Goal: Task Accomplishment & Management: Use online tool/utility

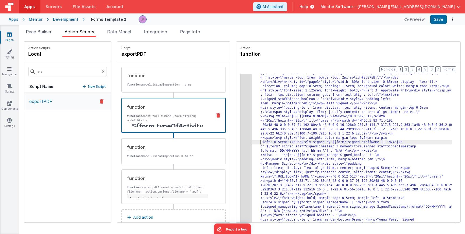
scroll to position [533, 0]
click at [76, 72] on input "ex" at bounding box center [67, 72] width 79 height 10
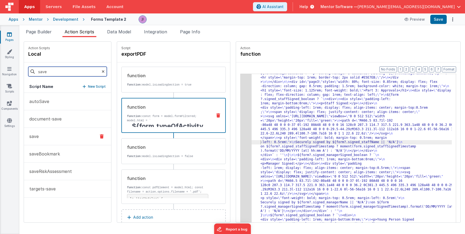
type input "save"
click at [51, 141] on button "save" at bounding box center [67, 137] width 87 height 18
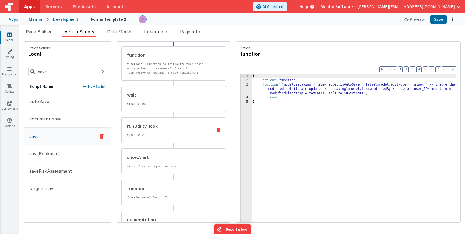
click at [140, 127] on div "runUtilityHook" at bounding box center [167, 126] width 81 height 6
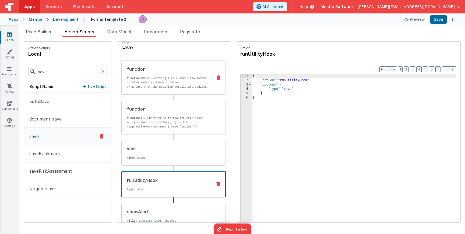
scroll to position [5, 0]
click at [144, 86] on p "function: model.isSaving = true model.isAutoSave = false model.editMode = false" at bounding box center [167, 82] width 81 height 9
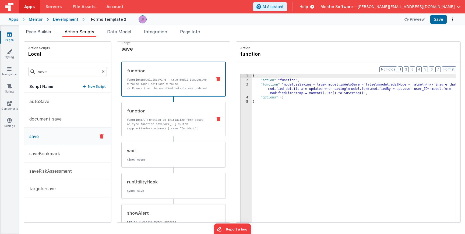
click at [145, 114] on div "function function: // Function to initialize form based on type function saveFo…" at bounding box center [165, 119] width 87 height 23
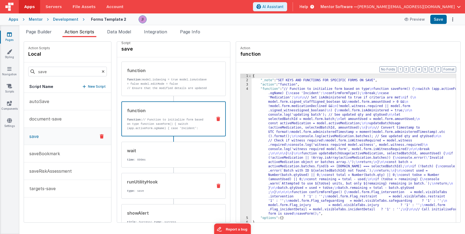
drag, startPoint x: 162, startPoint y: 169, endPoint x: 162, endPoint y: 175, distance: 6.5
click at [162, 169] on div "function function: model.isSaving = true model.isAutoSave = false model.editMod…" at bounding box center [173, 177] width 105 height 231
click at [161, 160] on p "time : 600ms" at bounding box center [167, 160] width 81 height 4
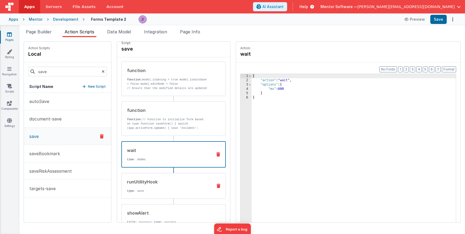
click at [160, 191] on p "type : save" at bounding box center [167, 191] width 81 height 4
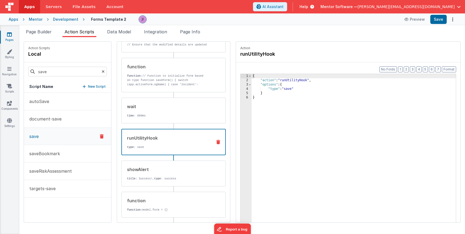
scroll to position [71, 0]
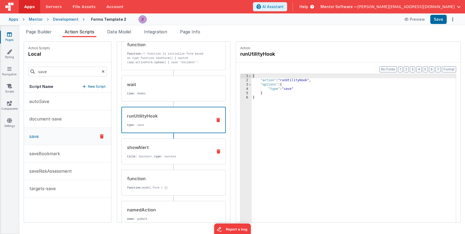
click at [158, 161] on div "showAlert title : Success!, type : success" at bounding box center [173, 152] width 105 height 26
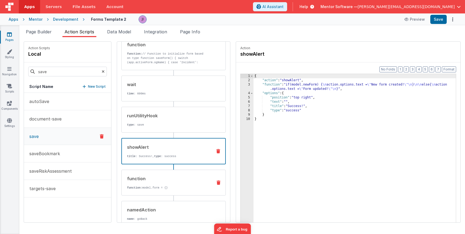
click at [158, 186] on p "function: model.form = {}" at bounding box center [167, 188] width 81 height 4
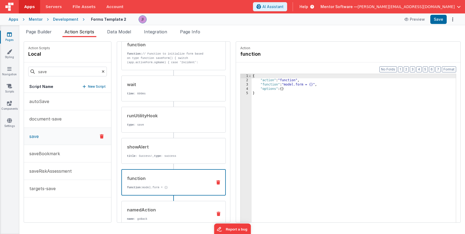
click at [159, 205] on div "namedAction name : goBack" at bounding box center [173, 214] width 105 height 26
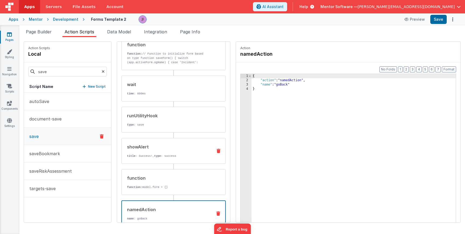
click at [154, 162] on div "showAlert title : Success!, type : success" at bounding box center [173, 151] width 105 height 26
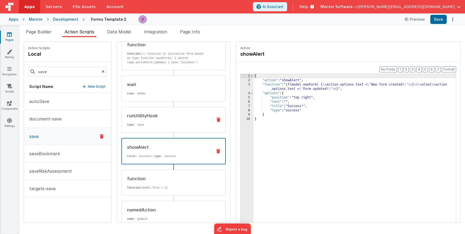
click at [147, 124] on p "type : save" at bounding box center [167, 125] width 81 height 4
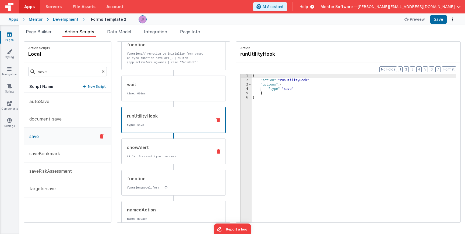
click at [171, 153] on div "showAlert title : Success!, type : success" at bounding box center [165, 151] width 87 height 15
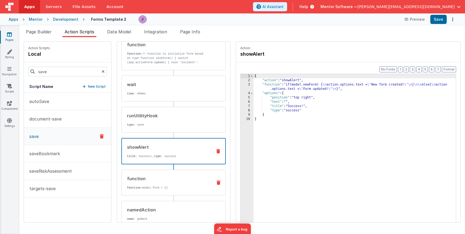
click at [169, 185] on div "function function: model.form = {}" at bounding box center [165, 183] width 87 height 15
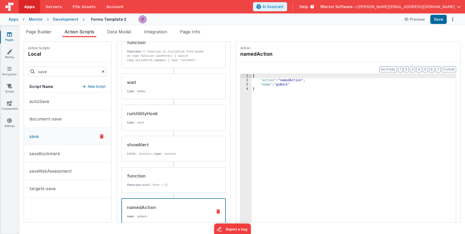
click at [155, 211] on div "namedAction name : goBack" at bounding box center [165, 211] width 86 height 15
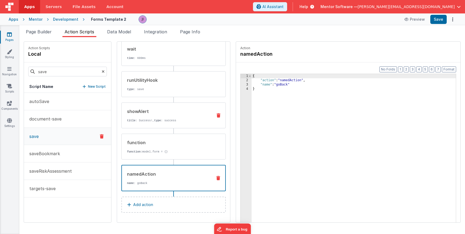
click at [160, 121] on p "title : Success!, type : success" at bounding box center [167, 121] width 81 height 4
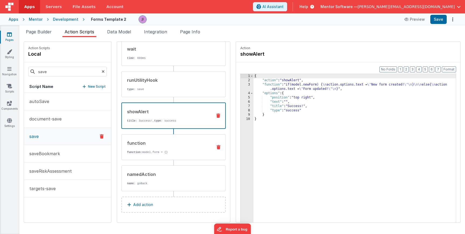
click at [152, 147] on div "function function: model.form = {}" at bounding box center [165, 147] width 87 height 15
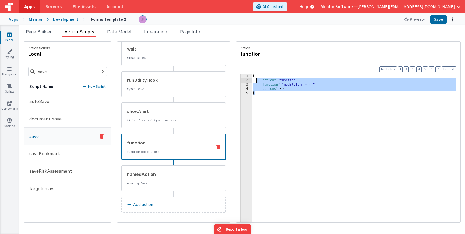
drag, startPoint x: 260, startPoint y: 99, endPoint x: 208, endPoint y: 58, distance: 66.9
click at [210, 59] on div "Action Scripts local save Script Name New Script autoSave document-save save sa…" at bounding box center [242, 132] width 437 height 182
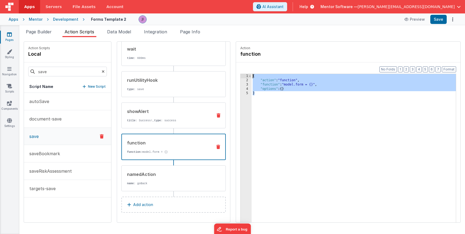
click at [134, 117] on div "showAlert title : Success!, type : success" at bounding box center [165, 115] width 87 height 15
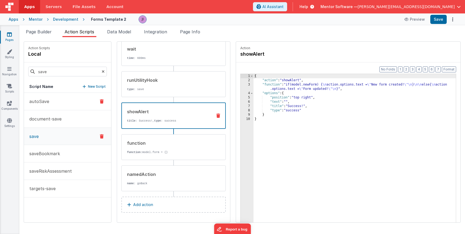
click at [66, 108] on button "autoSave" at bounding box center [67, 102] width 87 height 18
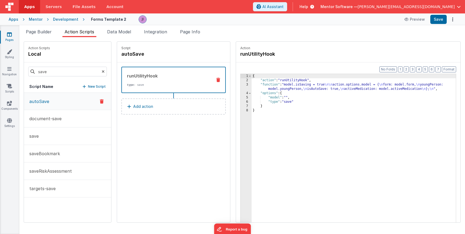
scroll to position [0, 0]
click at [267, 88] on div "{ "action" : "runUtilityHook" , "function" : "model.isSaving = true \n\n action…" at bounding box center [362, 161] width 220 height 174
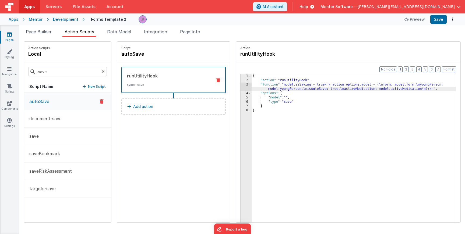
click at [241, 86] on div "3" at bounding box center [246, 87] width 11 height 9
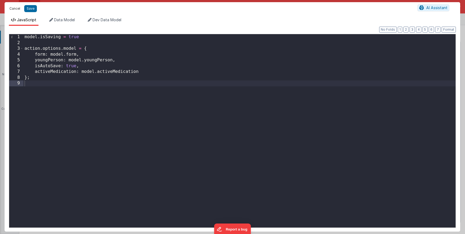
click at [10, 7] on button "Cancel" at bounding box center [15, 9] width 16 height 8
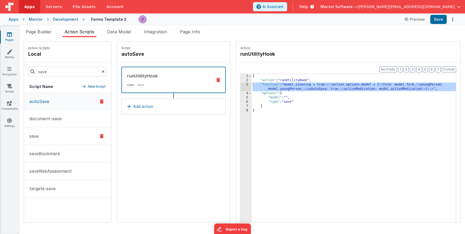
click at [45, 140] on button "save" at bounding box center [67, 137] width 87 height 18
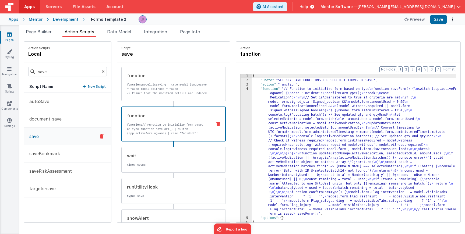
click at [154, 115] on div "function" at bounding box center [167, 116] width 81 height 6
click at [161, 162] on div "wait time : 600ms" at bounding box center [165, 160] width 87 height 15
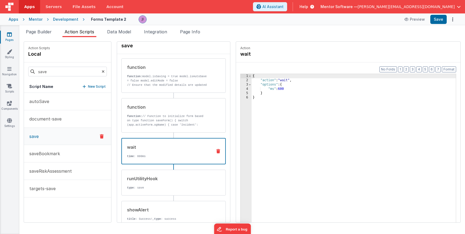
scroll to position [50, 0]
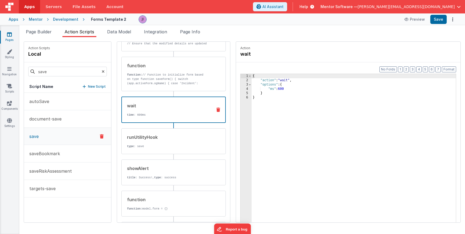
click at [135, 93] on div "function function: model.isSaving = true model.isAutoSave = false model.editMod…" at bounding box center [173, 132] width 105 height 231
click at [178, 88] on div "function function: // Function to initialize form based on type function saveFo…" at bounding box center [173, 74] width 105 height 34
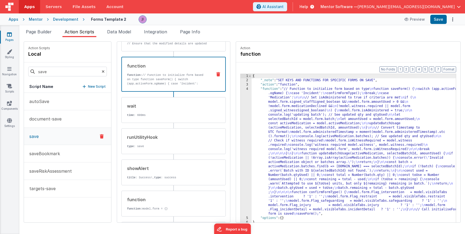
click at [262, 101] on div "{ "_note" : "SET KEYS AND FUNCTIONS FOR SPECIFIC FORMS ON SAVE" , "action" : "f…" at bounding box center [362, 161] width 220 height 174
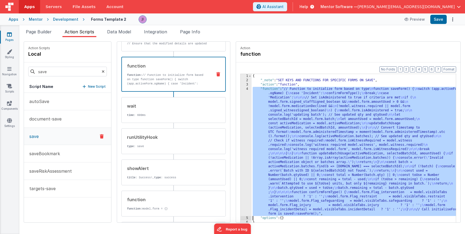
click at [241, 104] on div "4" at bounding box center [246, 151] width 11 height 129
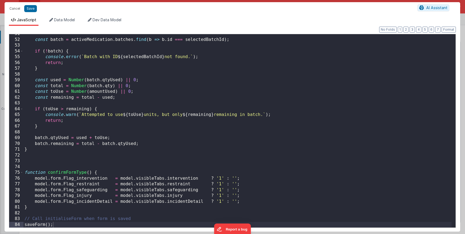
scroll to position [0, 0]
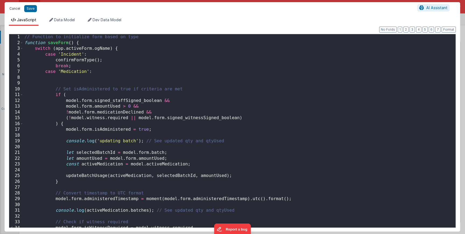
click at [10, 9] on button "Cancel" at bounding box center [15, 9] width 16 height 8
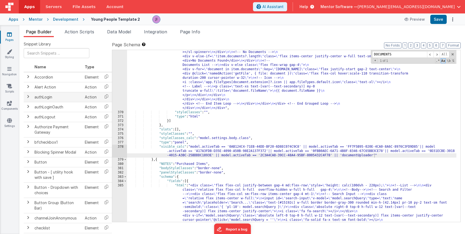
scroll to position [2519, 0]
click at [157, 114] on div ""html" : "<div class= \" flex flex-col justify-between gap-4 md:flex-row \" sty…" at bounding box center [292, 194] width 330 height 599
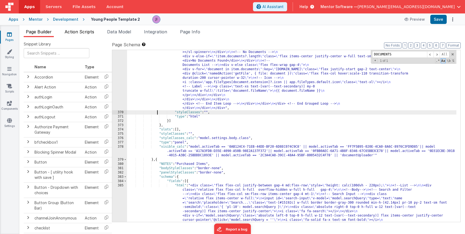
drag, startPoint x: 85, startPoint y: 36, endPoint x: 87, endPoint y: 34, distance: 2.9
click at [85, 36] on li "Action Scripts" at bounding box center [79, 33] width 34 height 9
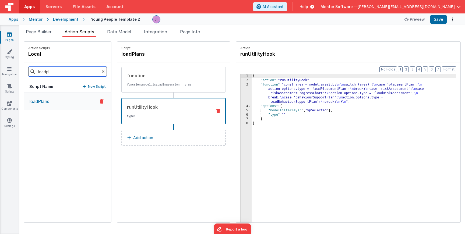
click at [66, 69] on input "loadpl" at bounding box center [67, 72] width 79 height 10
type input "loade"
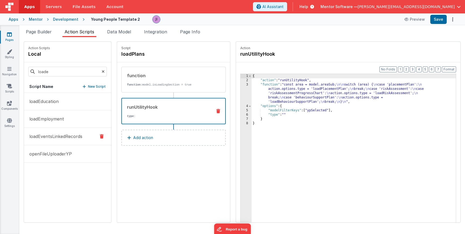
click at [65, 140] on button "loadEventsLinkedRecords" at bounding box center [67, 137] width 87 height 18
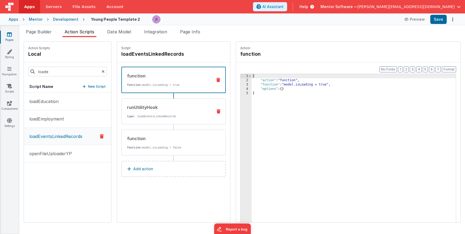
click at [134, 116] on p "type : loadEventsLinkedRecords" at bounding box center [167, 116] width 81 height 4
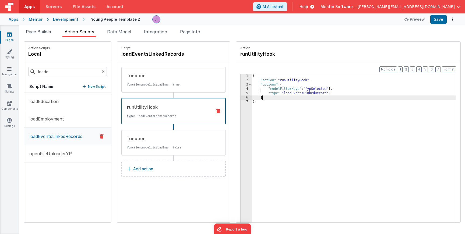
click at [280, 96] on div "{ "action" : "runUtilityHook" , "options" : { "modelFilterKeys" : [ "ypSelected…" at bounding box center [354, 161] width 204 height 174
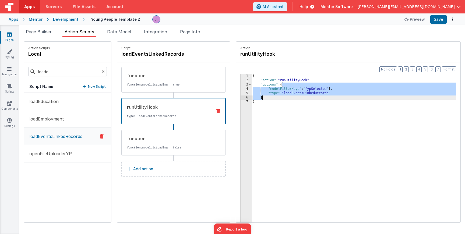
click at [280, 94] on div "{ "action" : "runUtilityHook" , "options" : { "modelFilterKeys" : [ "ypSelected…" at bounding box center [354, 161] width 204 height 174
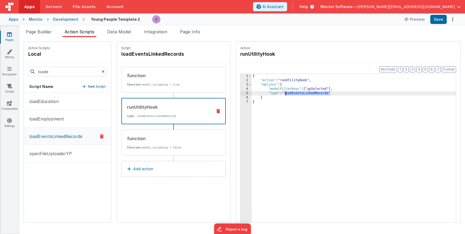
click at [288, 94] on div "{ "action" : "runUtilityHook" , "options" : { "modelFilterKeys" : [ "ypSelected…" at bounding box center [354, 161] width 204 height 174
click at [432, 21] on button "Save" at bounding box center [439, 19] width 16 height 9
click at [42, 28] on div "Page Builder Action Scripts Data Model Integration Page Info Snippet Library Na…" at bounding box center [242, 129] width 446 height 209
click at [46, 35] on li "Page Builder" at bounding box center [39, 33] width 30 height 9
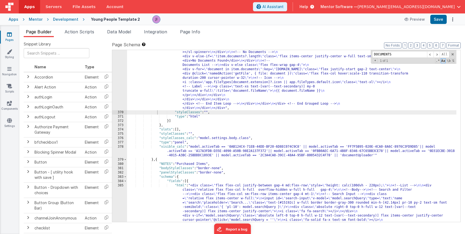
click at [201, 95] on div ""html" : "<div class= \" flex flex-col justify-between gap-4 md:flex-row \" sty…" at bounding box center [292, 194] width 330 height 599
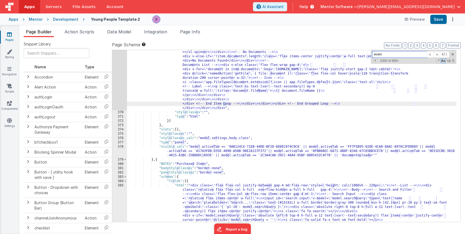
scroll to position [3242, 0]
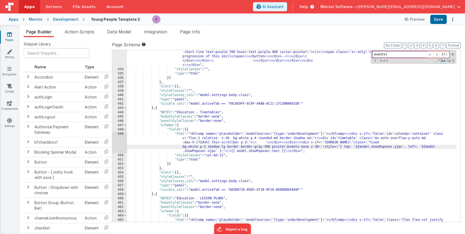
click at [444, 61] on span "Aa" at bounding box center [443, 60] width 5 height 5
click at [421, 56] on input "eventsl" at bounding box center [400, 54] width 55 height 7
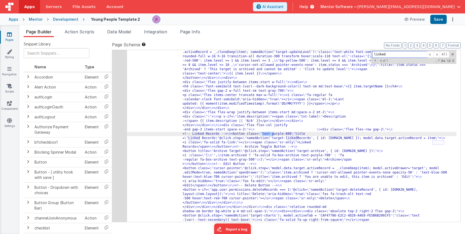
type input "linked"
